Goal: Task Accomplishment & Management: Use online tool/utility

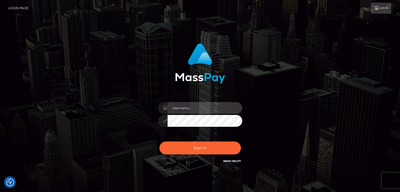
type input "Edward"
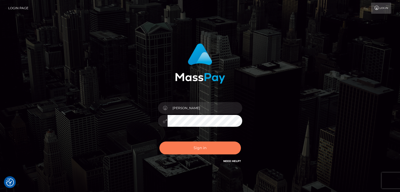
click at [213, 146] on button "Sign in" at bounding box center [199, 147] width 81 height 13
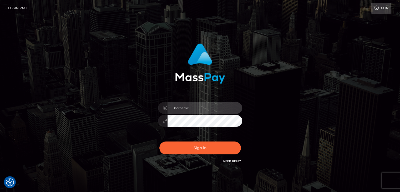
click at [211, 108] on input "text" at bounding box center [204, 108] width 75 height 12
type input "Edward"
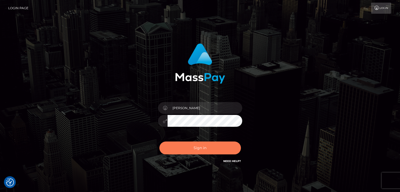
click at [211, 148] on button "Sign in" at bounding box center [199, 147] width 81 height 13
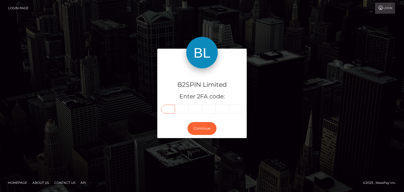
click at [173, 108] on input "text" at bounding box center [168, 109] width 14 height 9
click at [168, 107] on input "text" at bounding box center [168, 109] width 14 height 9
click at [169, 110] on input "text" at bounding box center [168, 109] width 14 height 9
paste input "6"
type input "6"
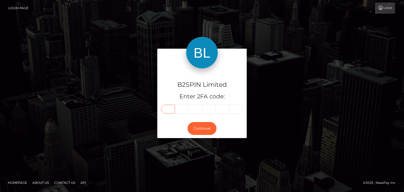
type input "2"
type input "6"
type input "1"
type input "4"
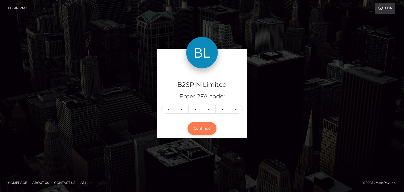
click at [203, 126] on button "Continue" at bounding box center [201, 128] width 29 height 13
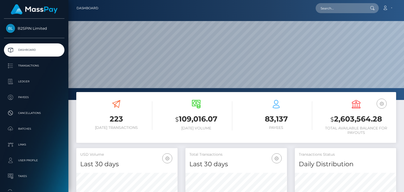
scroll to position [93, 101]
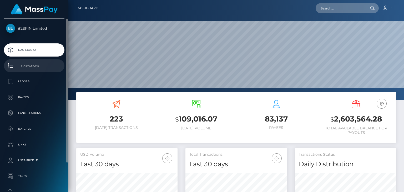
click at [34, 63] on p "Transactions" at bounding box center [34, 66] width 56 height 8
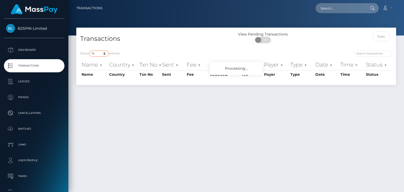
click at [102, 54] on select "10 25 50 100 250 500 1,000 3,500" at bounding box center [99, 53] width 20 height 6
select select "3500"
click at [90, 51] on select "10 25 50 100 250 500 1,000 3,500" at bounding box center [99, 53] width 20 height 6
click at [386, 35] on input "text" at bounding box center [381, 37] width 18 height 10
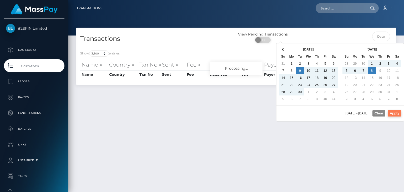
click at [395, 113] on button "Apply" at bounding box center [394, 113] width 14 height 6
type input "[DATE] - [DATE]"
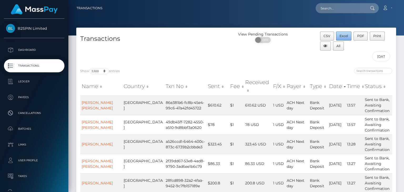
click at [344, 34] on span "Excel" at bounding box center [343, 36] width 8 height 4
